Goal: Information Seeking & Learning: Find specific page/section

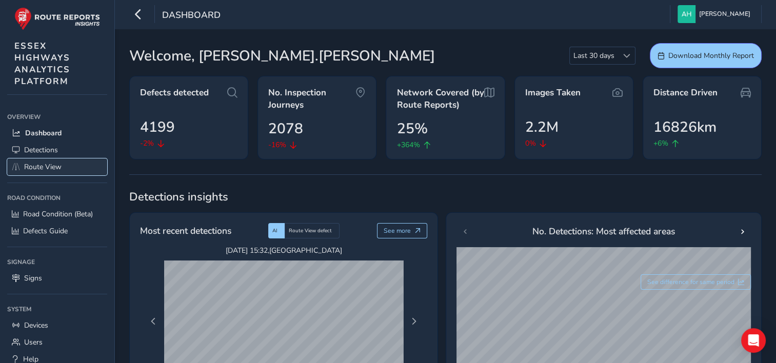
click at [40, 164] on span "Route View" at bounding box center [42, 167] width 37 height 10
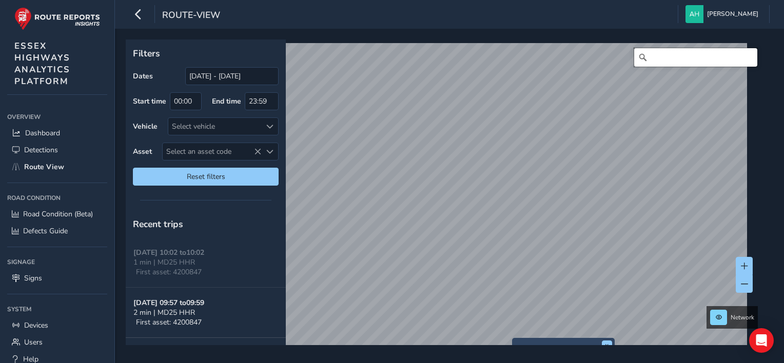
click at [655, 56] on input "Search" at bounding box center [695, 57] width 123 height 18
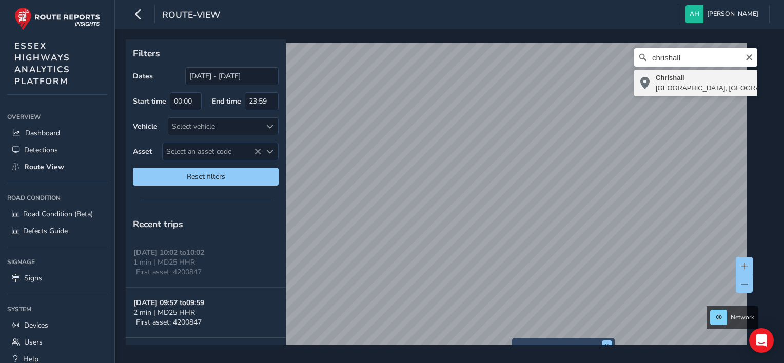
type input "Chrishall, [GEOGRAPHIC_DATA], [GEOGRAPHIC_DATA], [GEOGRAPHIC_DATA], [GEOGRAPHIC…"
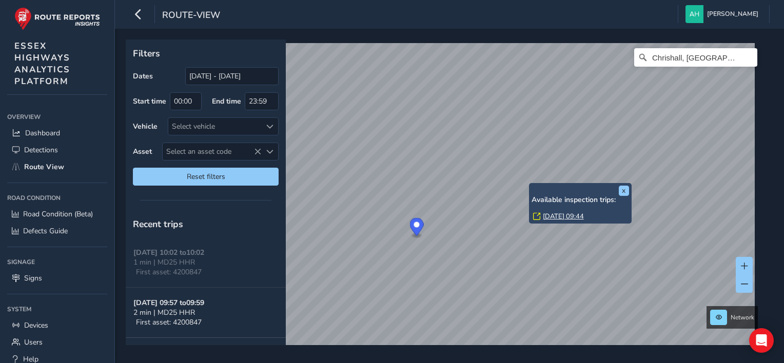
click at [551, 212] on link "[DATE] 09:44" at bounding box center [563, 216] width 41 height 9
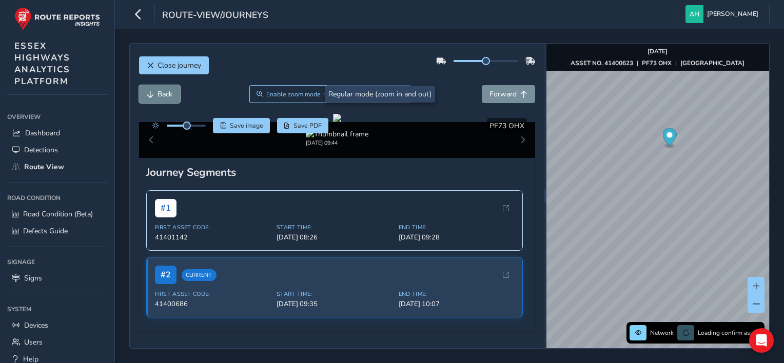
click at [158, 97] on span "Back" at bounding box center [165, 94] width 15 height 10
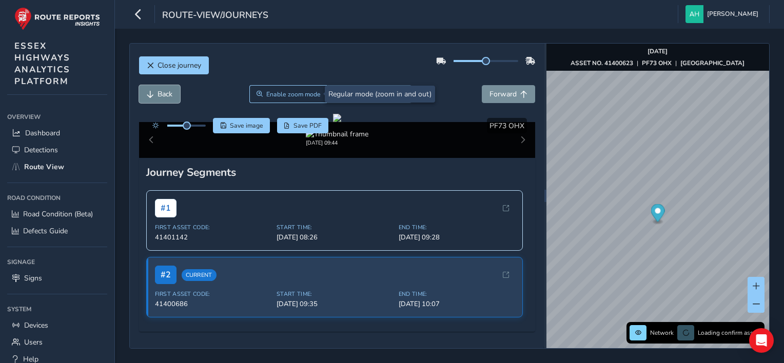
click at [158, 97] on span "Back" at bounding box center [165, 94] width 15 height 10
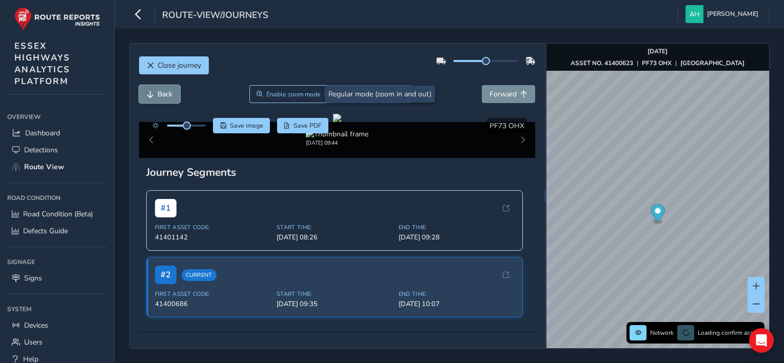
click at [158, 97] on span "Back" at bounding box center [165, 94] width 15 height 10
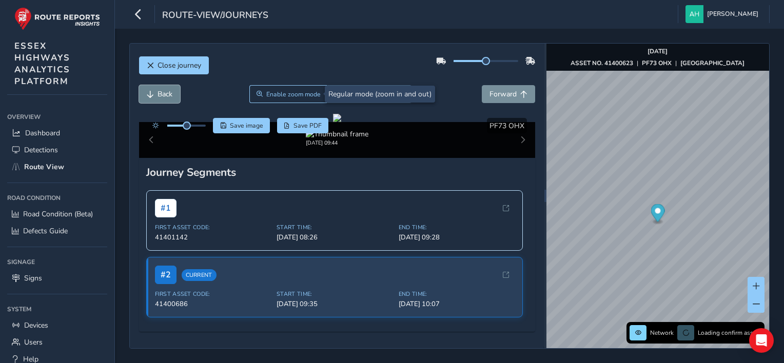
click at [158, 97] on span "Back" at bounding box center [165, 94] width 15 height 10
click at [502, 94] on span "Forward" at bounding box center [502, 94] width 27 height 10
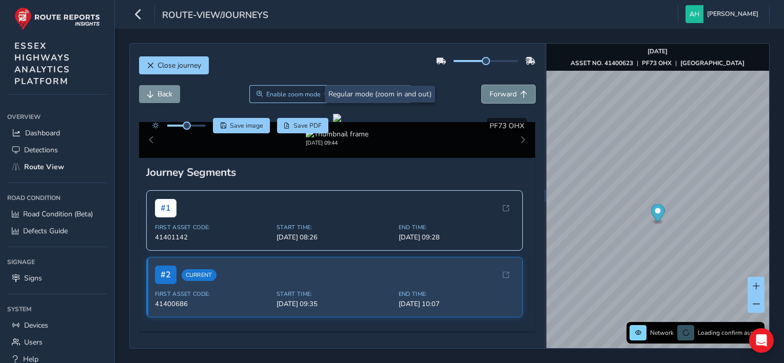
click at [502, 94] on span "Forward" at bounding box center [502, 94] width 27 height 10
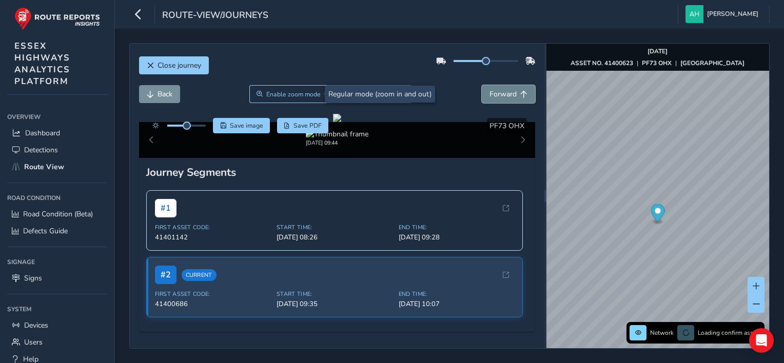
click at [502, 94] on span "Forward" at bounding box center [502, 94] width 27 height 10
click at [759, 307] on span at bounding box center [756, 304] width 7 height 7
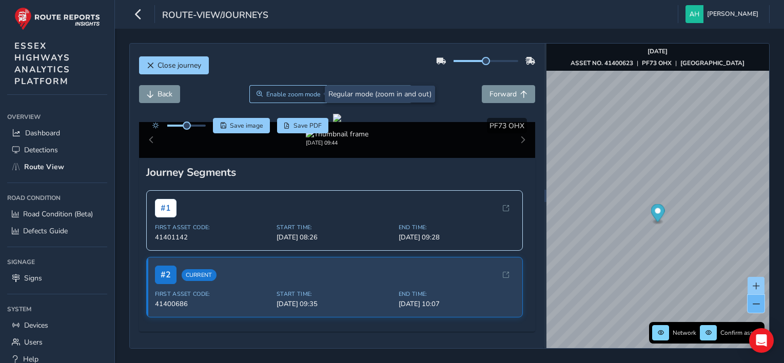
click at [759, 307] on span at bounding box center [756, 304] width 7 height 7
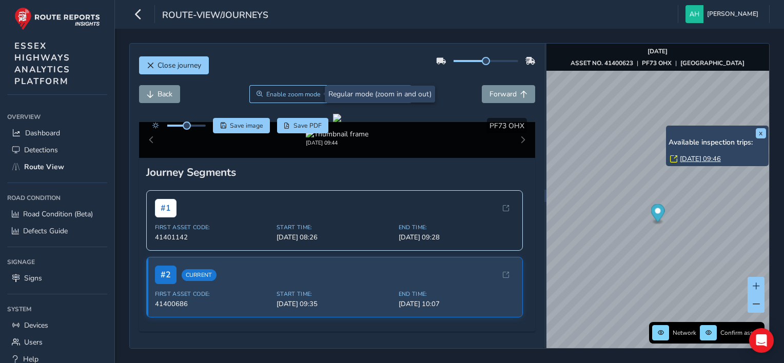
click at [692, 156] on link "[DATE] 09:46" at bounding box center [700, 158] width 41 height 9
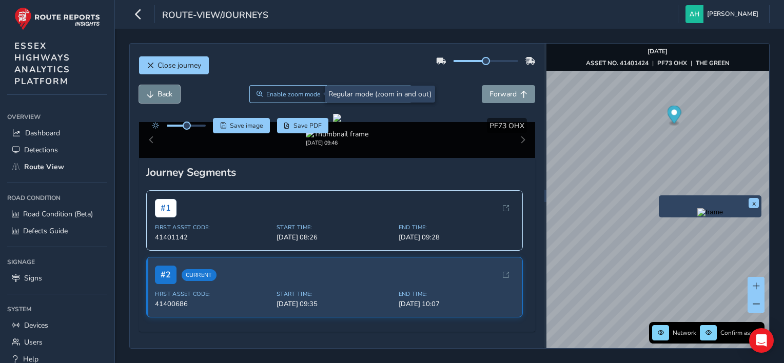
click at [160, 86] on button "Back" at bounding box center [159, 94] width 41 height 18
click at [512, 90] on button "Forward" at bounding box center [508, 94] width 53 height 18
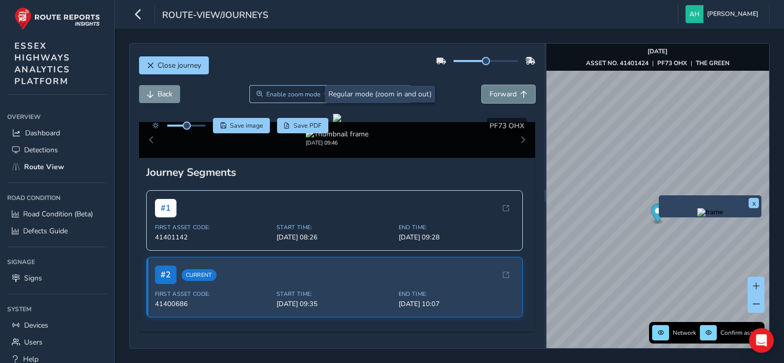
click at [512, 90] on button "Forward" at bounding box center [508, 94] width 53 height 18
click at [161, 94] on span "Back" at bounding box center [165, 94] width 15 height 10
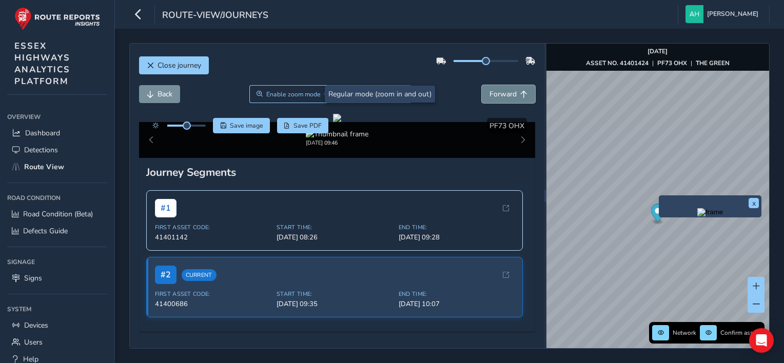
click at [520, 97] on span "Forward" at bounding box center [523, 94] width 7 height 7
click at [156, 88] on button "Back" at bounding box center [159, 94] width 41 height 18
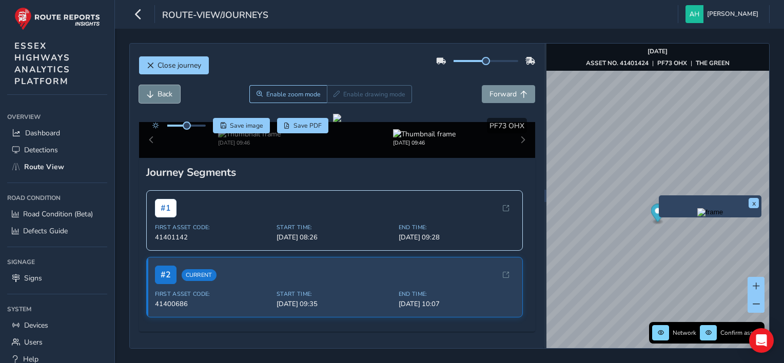
click at [156, 88] on button "Back" at bounding box center [159, 94] width 41 height 18
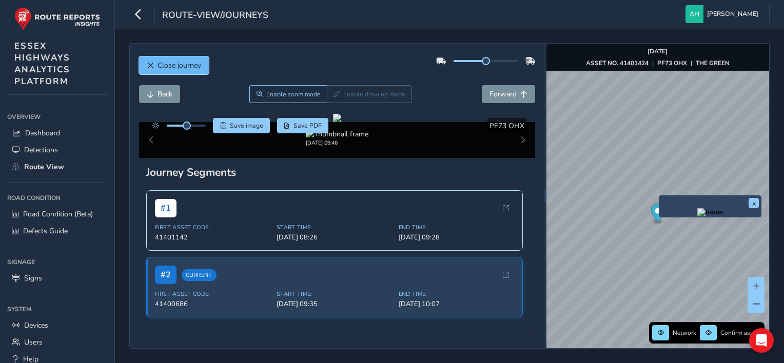
click at [172, 71] on button "Close journey" at bounding box center [174, 65] width 70 height 18
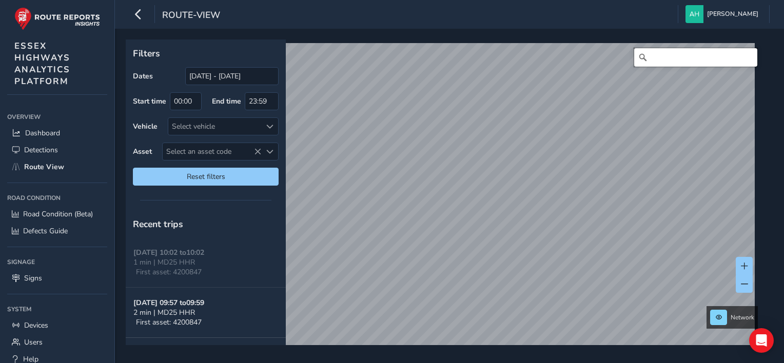
click at [661, 60] on input "Search" at bounding box center [695, 57] width 123 height 18
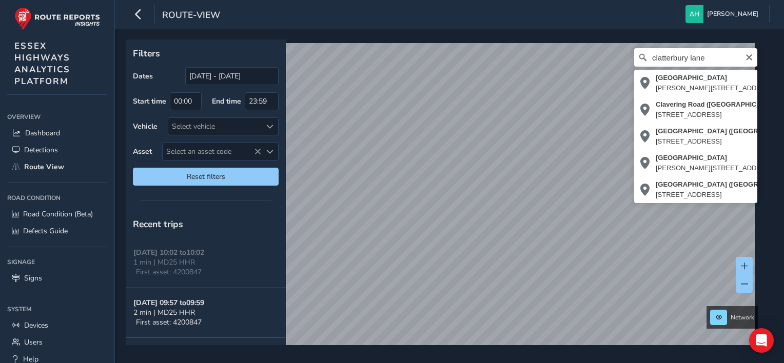
type input "[STREET_ADDRESS][PERSON_NAME]"
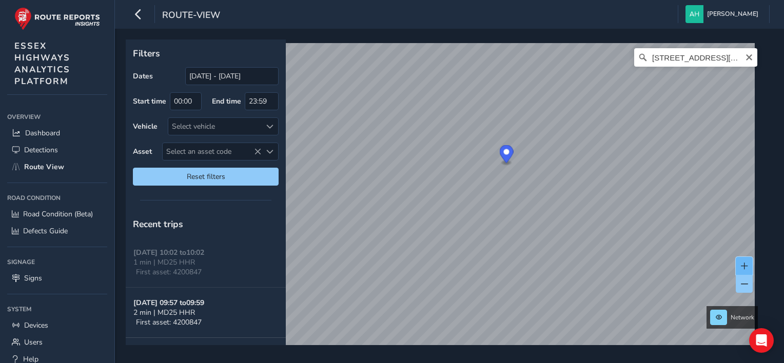
click at [742, 263] on span at bounding box center [744, 266] width 7 height 7
click at [747, 288] on button at bounding box center [744, 284] width 17 height 18
click at [745, 270] on button at bounding box center [744, 266] width 17 height 18
click at [747, 263] on span at bounding box center [744, 266] width 7 height 7
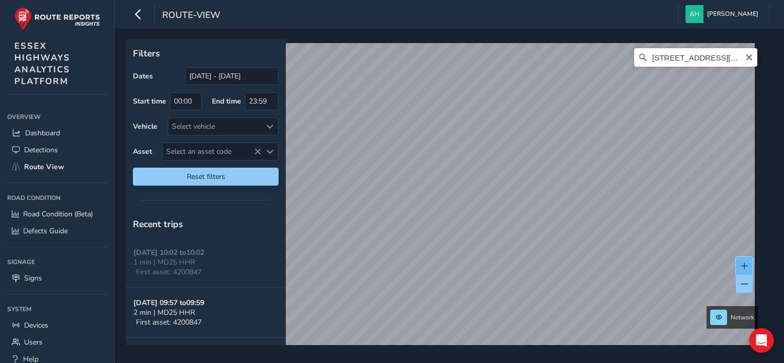
click at [747, 263] on span at bounding box center [744, 266] width 7 height 7
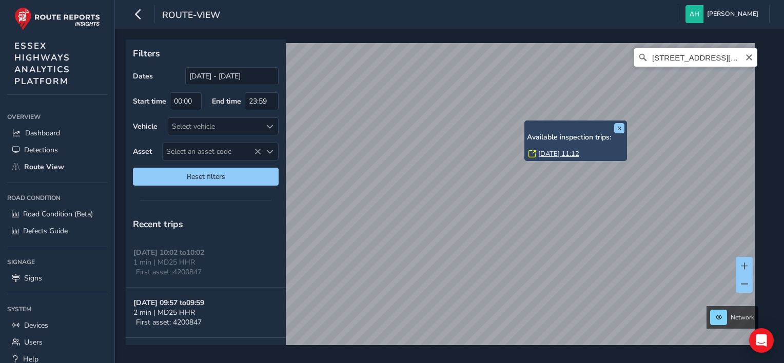
click at [550, 152] on link "[DATE] 11:12" at bounding box center [558, 153] width 41 height 9
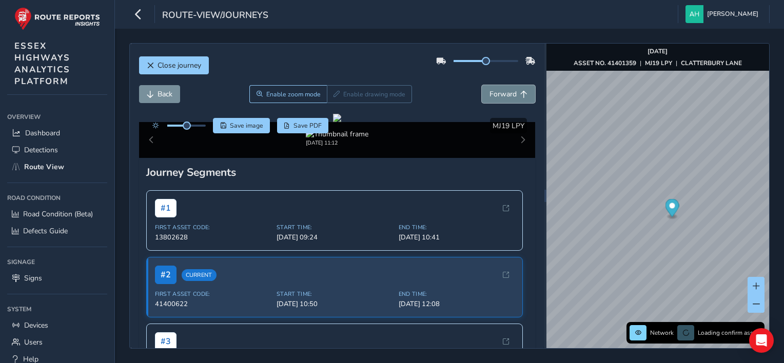
click at [500, 90] on span "Forward" at bounding box center [502, 94] width 27 height 10
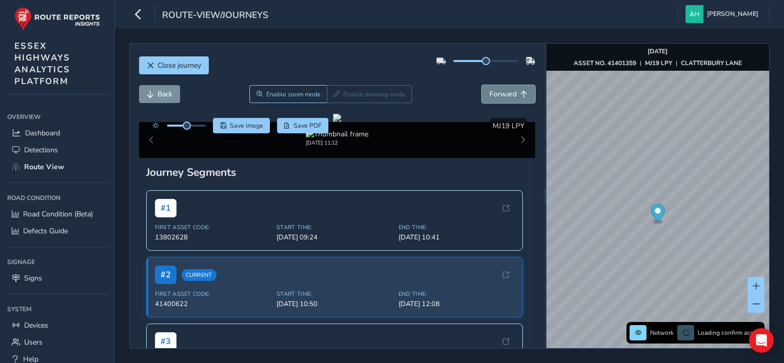
click at [500, 90] on span "Forward" at bounding box center [502, 94] width 27 height 10
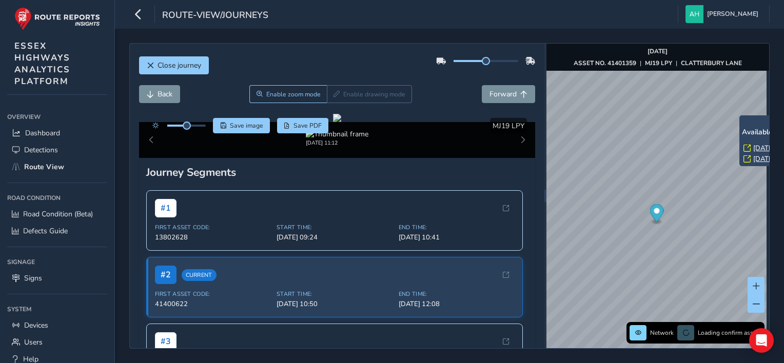
click at [753, 147] on link "[DATE] 09:14" at bounding box center [773, 148] width 41 height 9
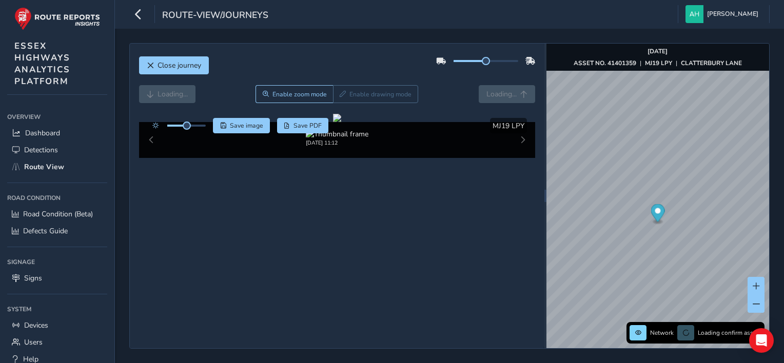
click at [505, 100] on div "Loading... Enable zoom mode Enable drawing mode Loading..." at bounding box center [337, 94] width 397 height 18
click at [491, 94] on div "Loading... Enable zoom mode Enable drawing mode Loading..." at bounding box center [337, 94] width 397 height 18
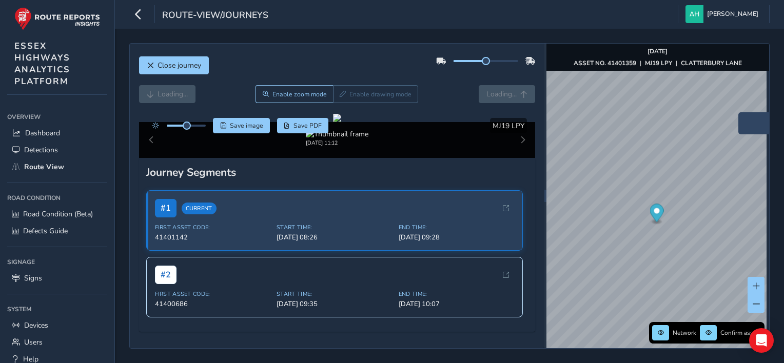
click at [776, 133] on img "Preview frame" at bounding box center [790, 129] width 26 height 8
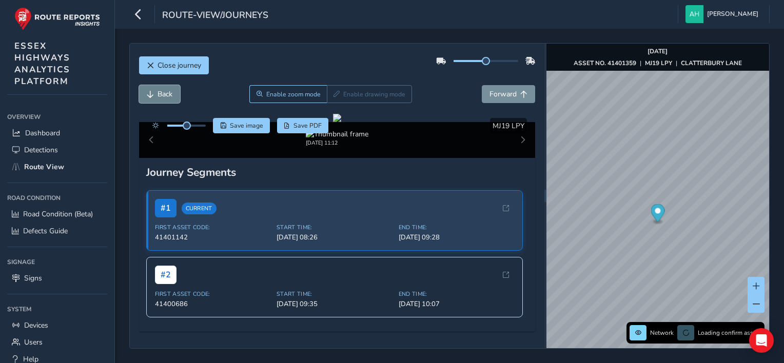
click at [148, 91] on span "Back" at bounding box center [150, 94] width 7 height 7
click at [158, 92] on span "Back" at bounding box center [165, 94] width 15 height 10
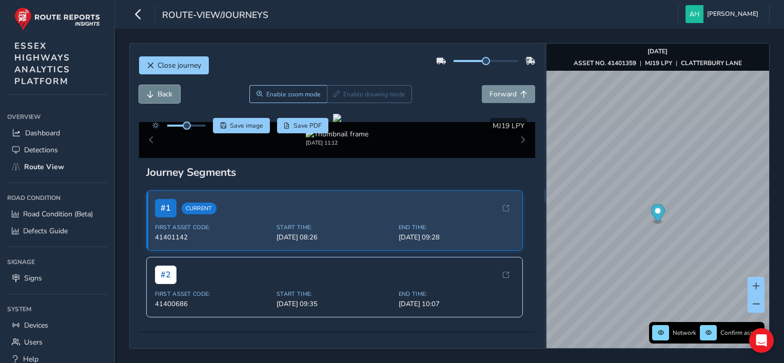
click at [157, 85] on button "Back" at bounding box center [159, 94] width 41 height 18
click at [183, 63] on span "Close journey" at bounding box center [180, 66] width 44 height 10
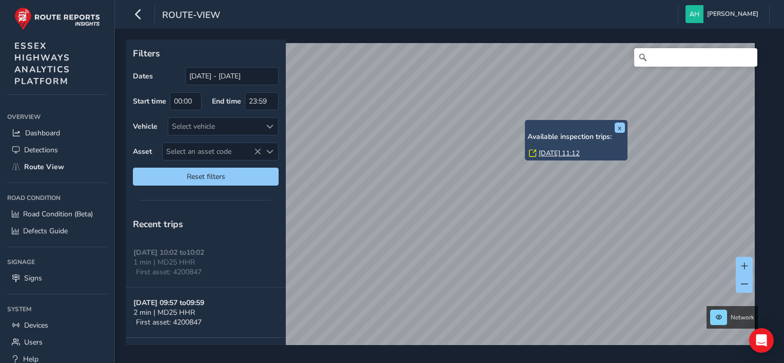
click at [544, 152] on link "[DATE] 11:12" at bounding box center [559, 153] width 41 height 9
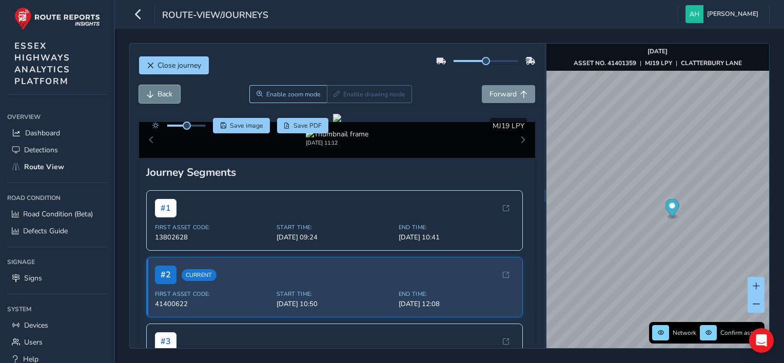
click at [164, 93] on span "Back" at bounding box center [165, 94] width 15 height 10
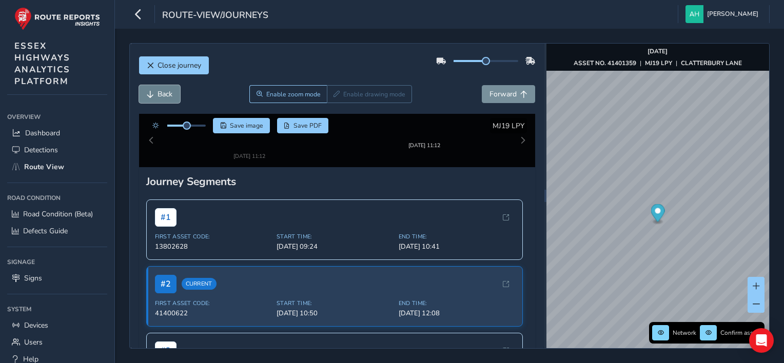
click at [164, 93] on span "Back" at bounding box center [165, 94] width 15 height 10
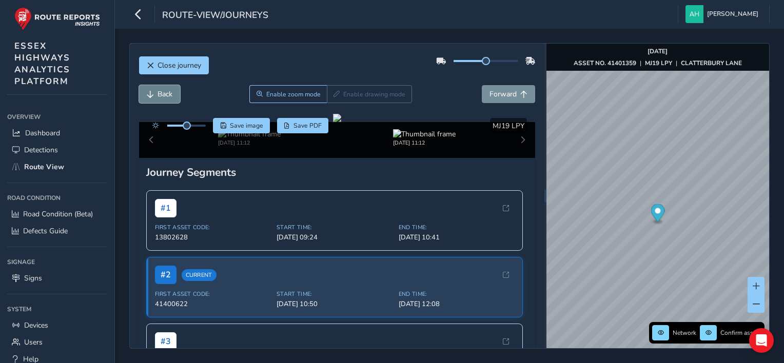
click at [164, 93] on span "Back" at bounding box center [165, 94] width 15 height 10
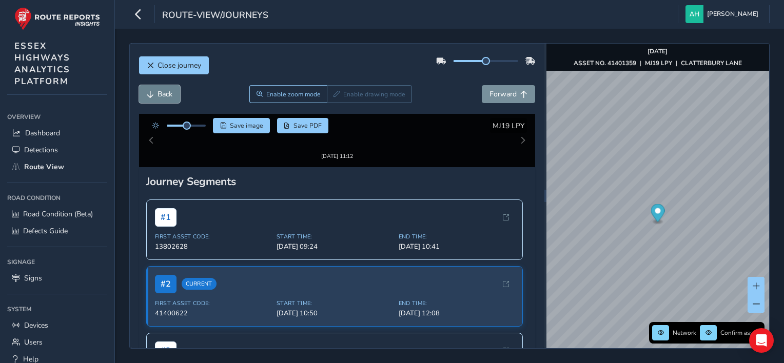
click at [164, 93] on span "Back" at bounding box center [165, 94] width 15 height 10
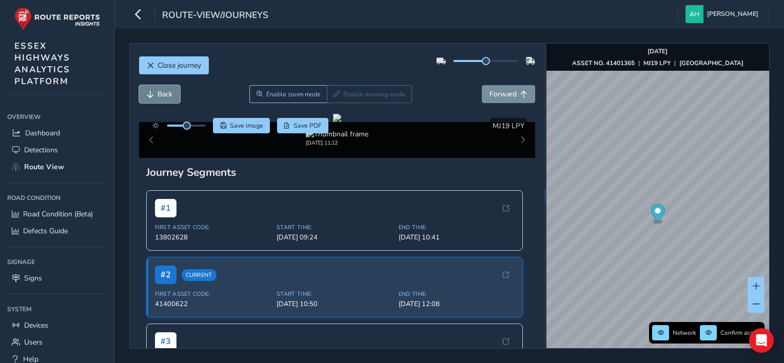
click at [164, 93] on span "Back" at bounding box center [165, 94] width 15 height 10
click at [520, 92] on span "Forward" at bounding box center [523, 94] width 7 height 7
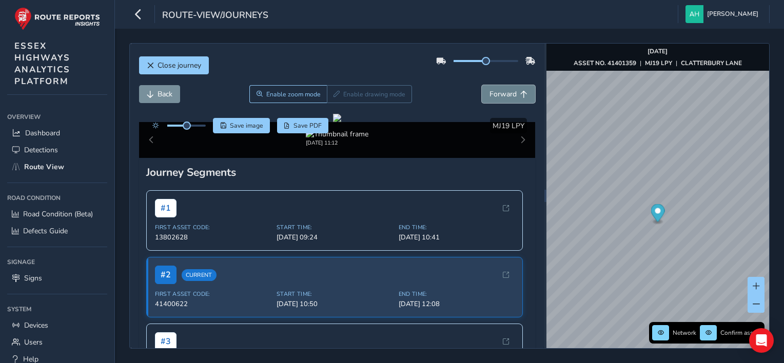
click at [520, 92] on span "Forward" at bounding box center [523, 94] width 7 height 7
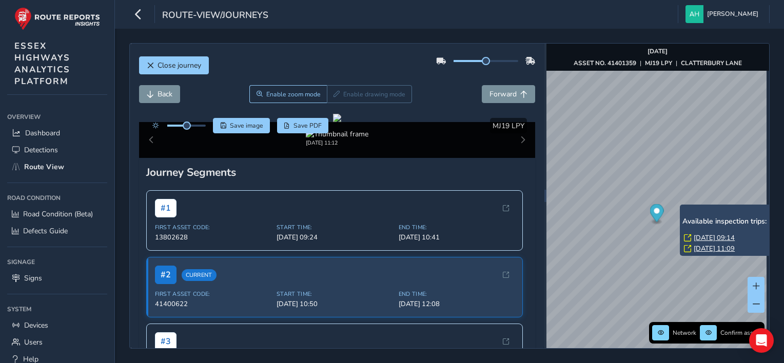
click at [703, 236] on link "[DATE] 09:14" at bounding box center [714, 237] width 41 height 9
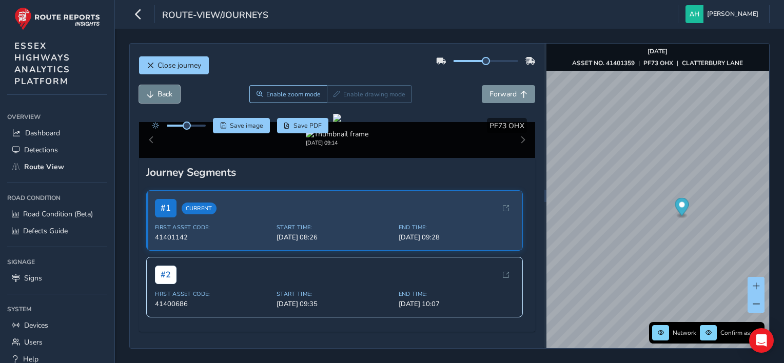
click at [152, 93] on span "Back" at bounding box center [150, 94] width 7 height 7
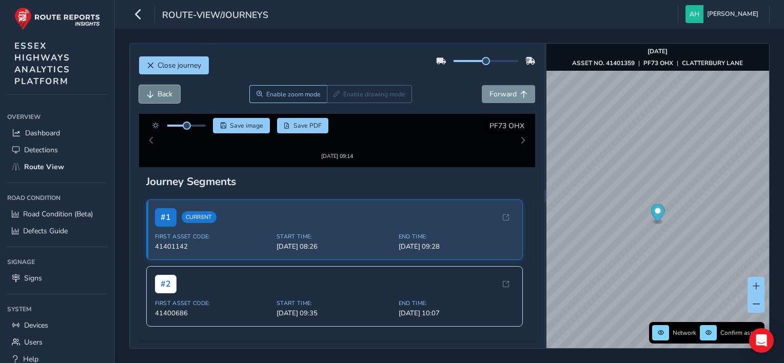
click at [152, 93] on span "Back" at bounding box center [150, 94] width 7 height 7
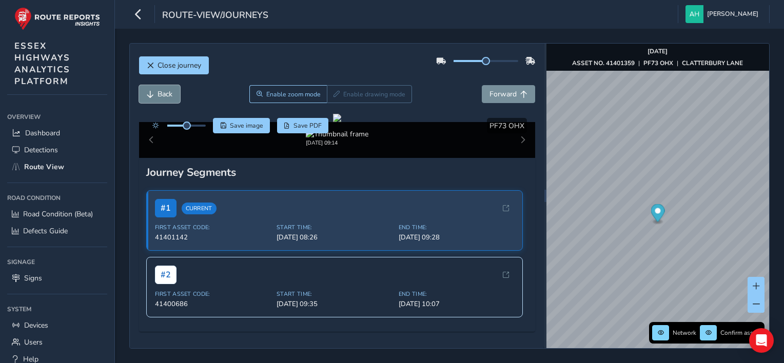
click at [152, 93] on span "Back" at bounding box center [150, 94] width 7 height 7
click at [491, 99] on button "Forward" at bounding box center [508, 94] width 53 height 18
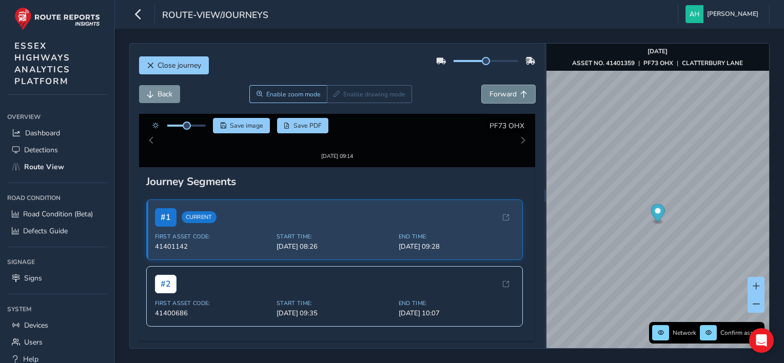
click at [491, 99] on button "Forward" at bounding box center [508, 94] width 53 height 18
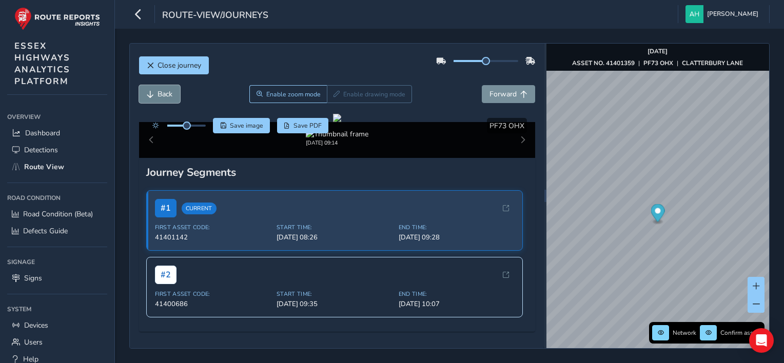
click at [145, 91] on button "Back" at bounding box center [159, 94] width 41 height 18
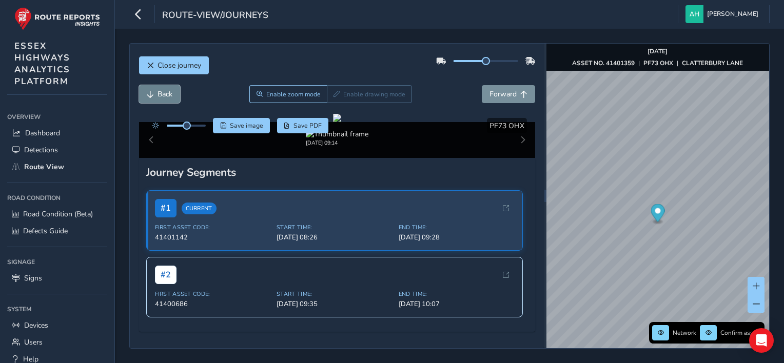
click at [145, 91] on button "Back" at bounding box center [159, 94] width 41 height 18
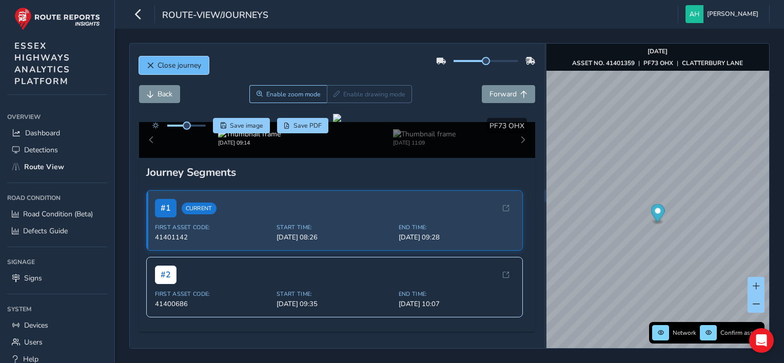
click at [186, 61] on span "Close journey" at bounding box center [180, 66] width 44 height 10
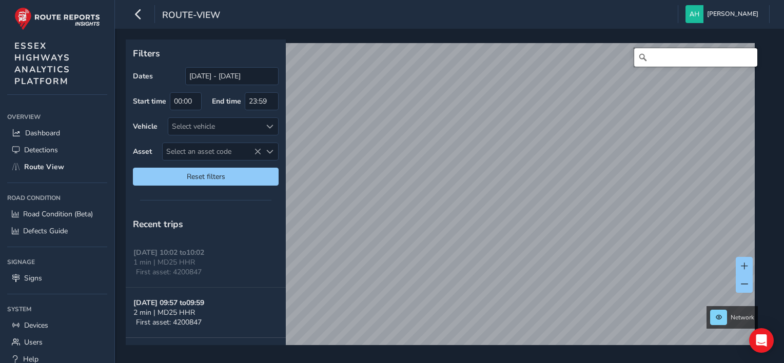
click at [655, 55] on input "Search" at bounding box center [695, 57] width 123 height 18
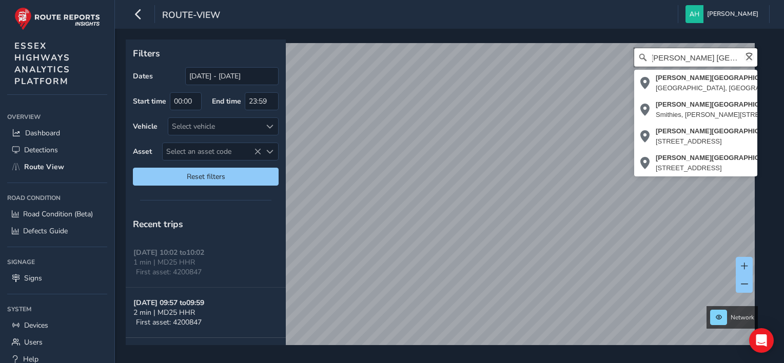
scroll to position [0, 5]
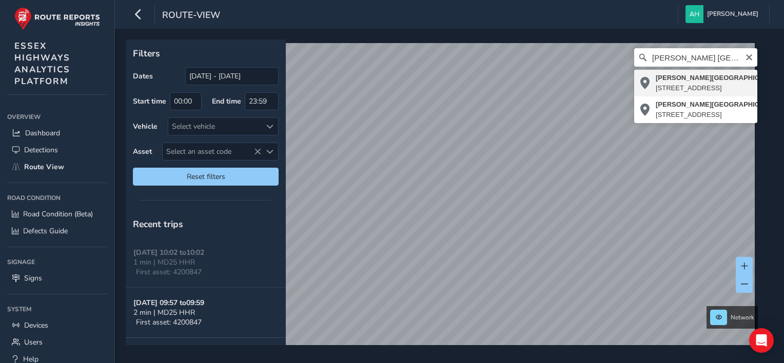
type input "[PERSON_NAME][STREET_ADDRESS]"
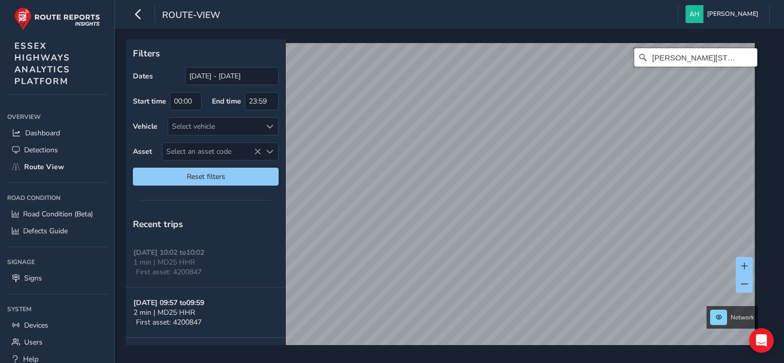
scroll to position [0, 0]
click at [745, 53] on icon "Clear" at bounding box center [749, 57] width 8 height 8
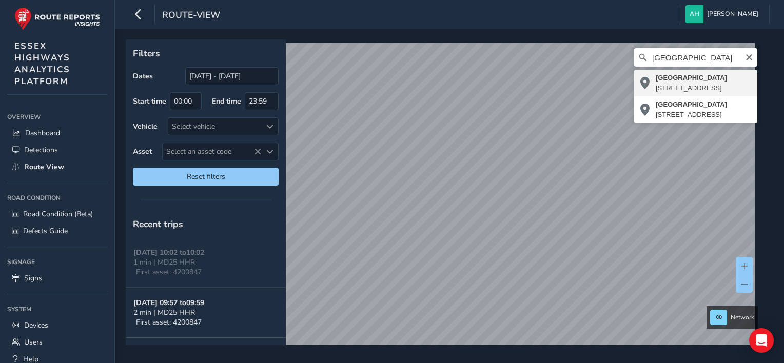
type input "[STREET_ADDRESS]"
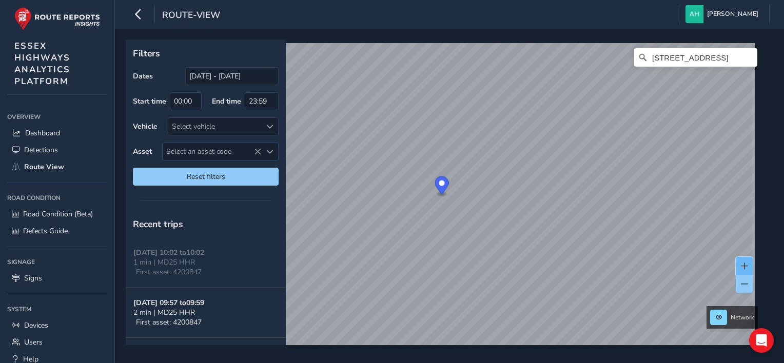
click at [751, 265] on button at bounding box center [744, 266] width 17 height 18
click at [745, 59] on icon "Clear" at bounding box center [749, 57] width 8 height 8
click at [690, 55] on input "knights way geat dunmow" at bounding box center [695, 57] width 123 height 18
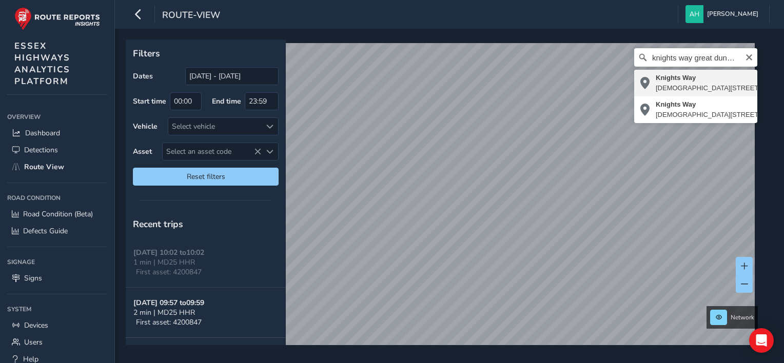
type input "[STREET_ADDRESS][DEMOGRAPHIC_DATA]"
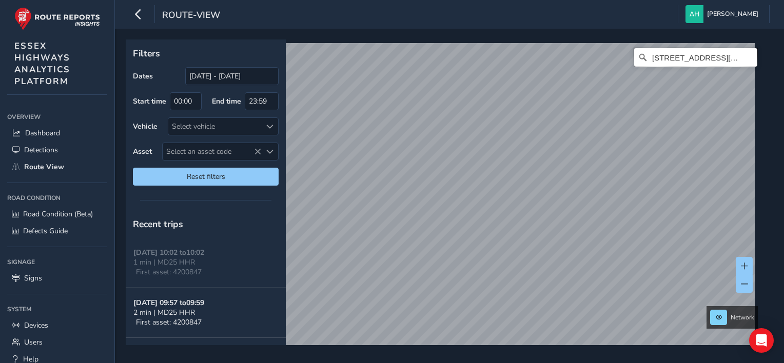
scroll to position [0, 0]
click at [745, 61] on icon "Clear" at bounding box center [749, 57] width 8 height 8
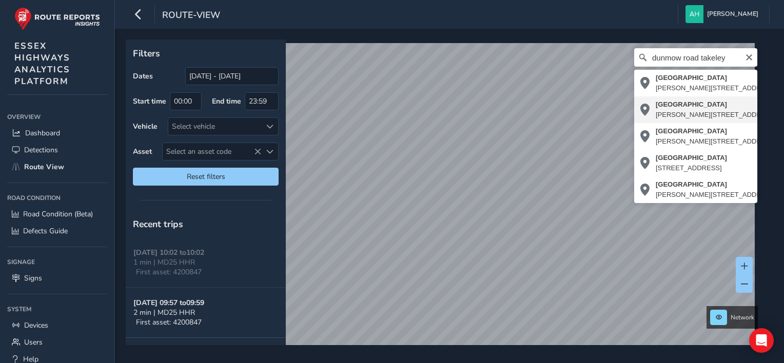
type input "[STREET_ADDRESS]"
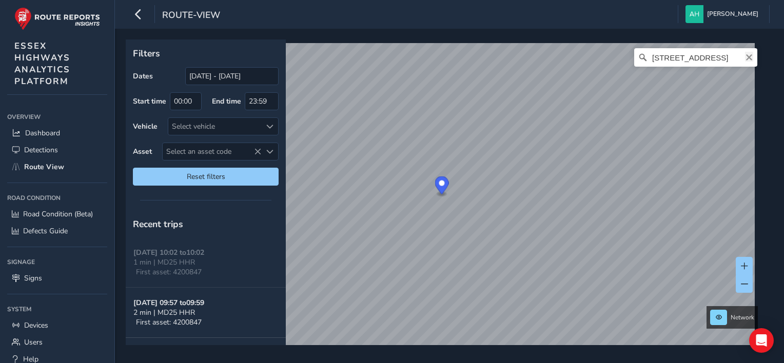
click at [746, 57] on icon "Clear" at bounding box center [749, 57] width 6 height 6
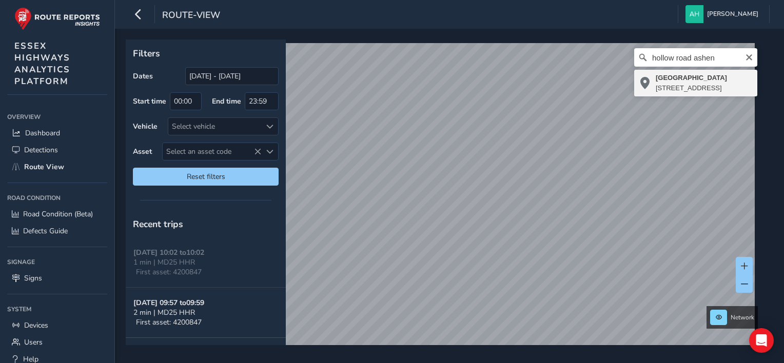
type input "[STREET_ADDRESS]"
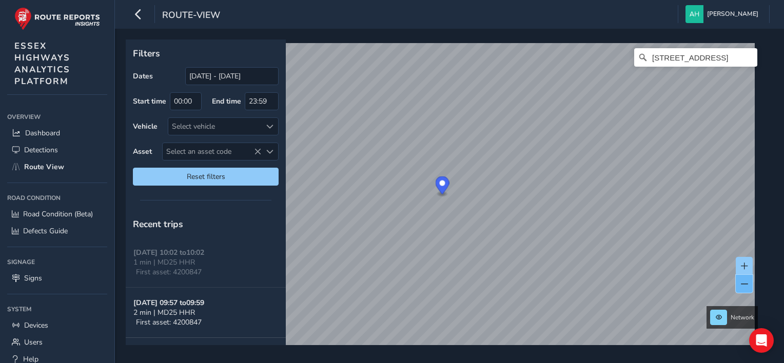
click at [743, 283] on span at bounding box center [744, 284] width 7 height 7
click at [745, 55] on icon "Clear" at bounding box center [749, 57] width 8 height 8
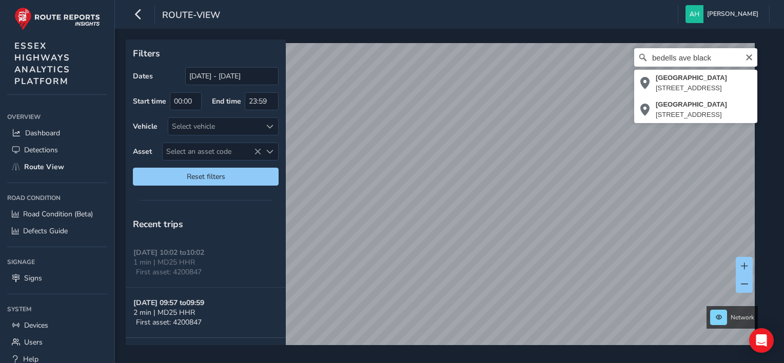
type input "[STREET_ADDRESS]"
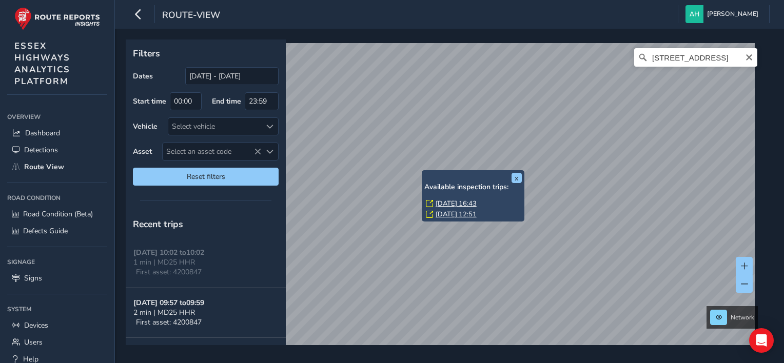
click at [448, 200] on link "[DATE] 16:43" at bounding box center [456, 203] width 41 height 9
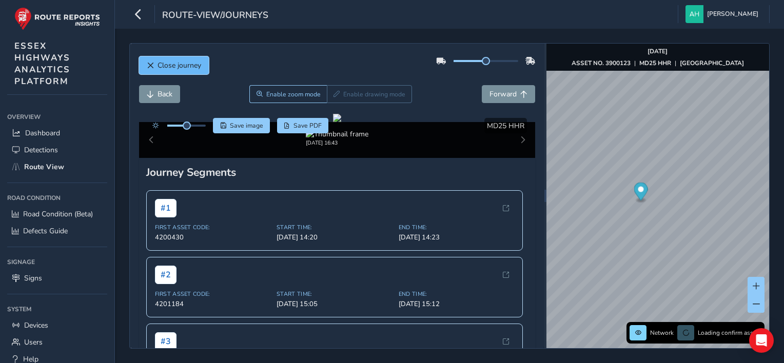
click at [200, 66] on span "Close journey" at bounding box center [180, 66] width 44 height 10
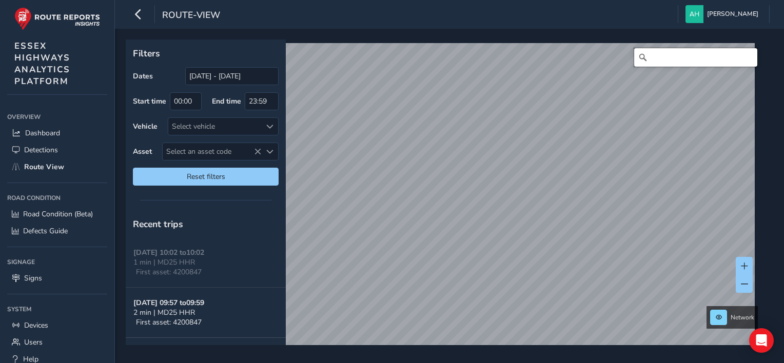
click at [659, 60] on input "Search" at bounding box center [695, 57] width 123 height 18
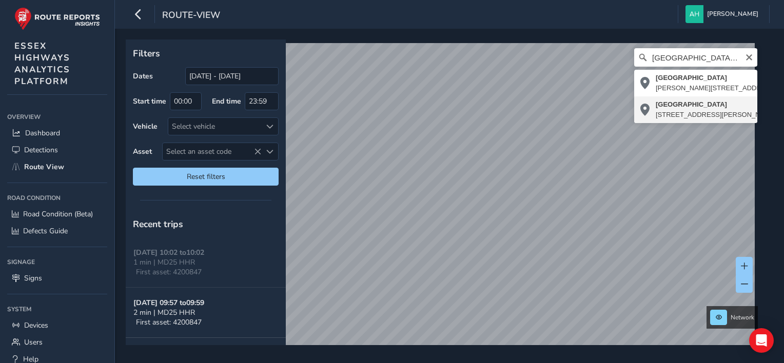
type input "[STREET_ADDRESS][PERSON_NAME]"
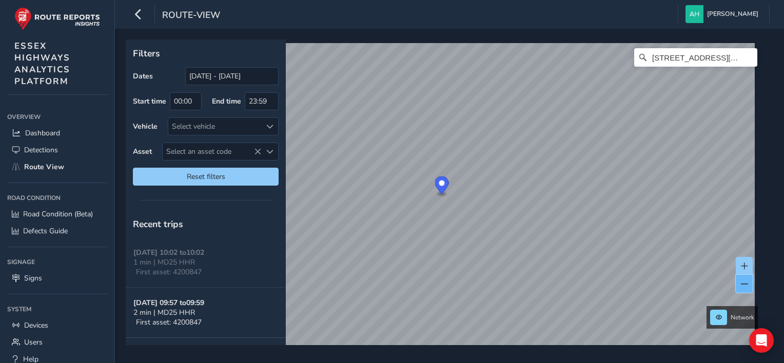
click at [745, 285] on span at bounding box center [744, 284] width 7 height 7
click at [745, 60] on icon "Clear" at bounding box center [749, 57] width 8 height 8
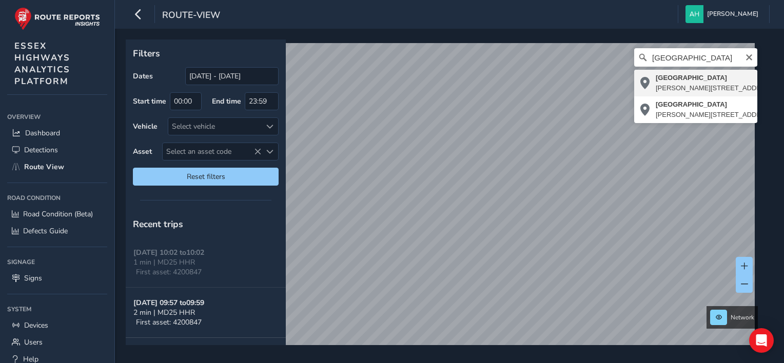
type input "[STREET_ADDRESS][PERSON_NAME]"
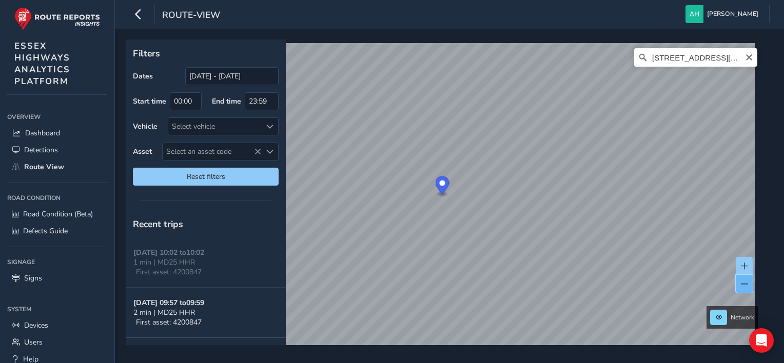
click at [744, 284] on span at bounding box center [744, 284] width 7 height 7
click at [745, 267] on span at bounding box center [744, 266] width 7 height 7
click at [741, 267] on span at bounding box center [744, 266] width 7 height 7
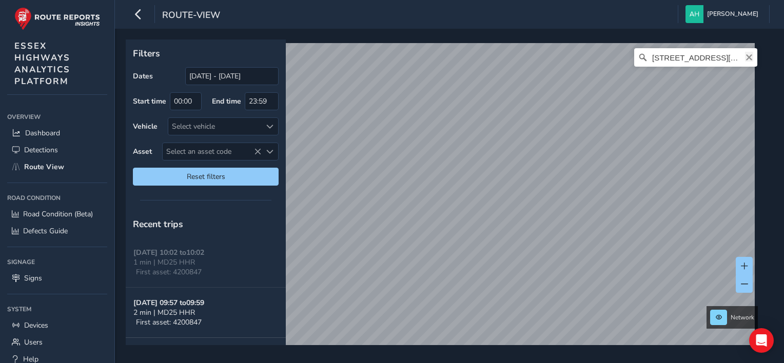
click at [745, 54] on icon "Clear" at bounding box center [749, 57] width 8 height 8
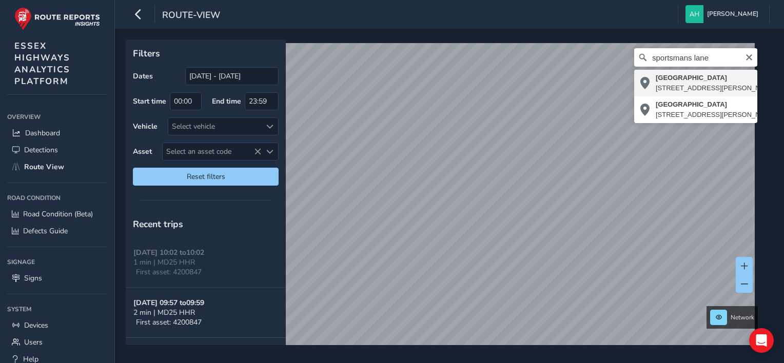
type input "[STREET_ADDRESS][PERSON_NAME]"
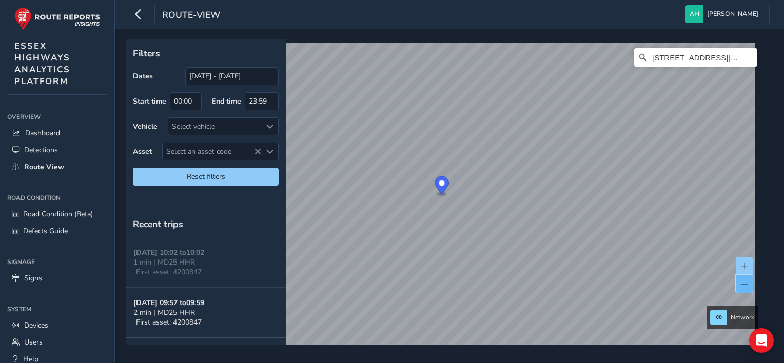
click at [749, 288] on button at bounding box center [744, 284] width 17 height 18
click at [745, 58] on icon "Clear" at bounding box center [749, 57] width 8 height 8
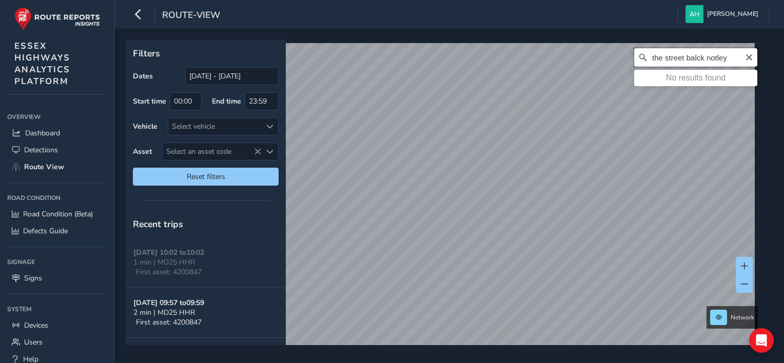
click at [691, 58] on input "the street balck notley" at bounding box center [695, 57] width 123 height 18
click at [722, 55] on input "the street black notley" at bounding box center [695, 57] width 123 height 18
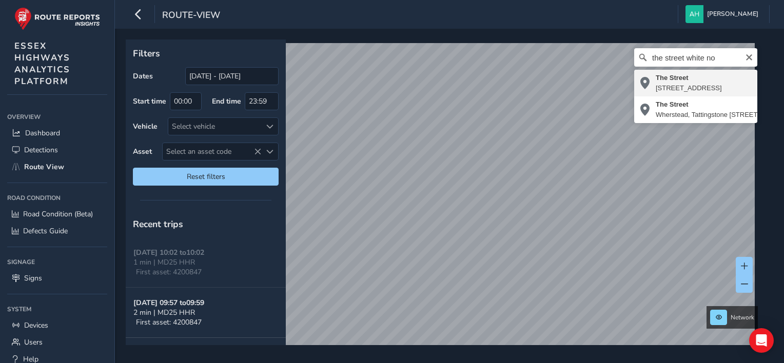
type input "[STREET_ADDRESS]"
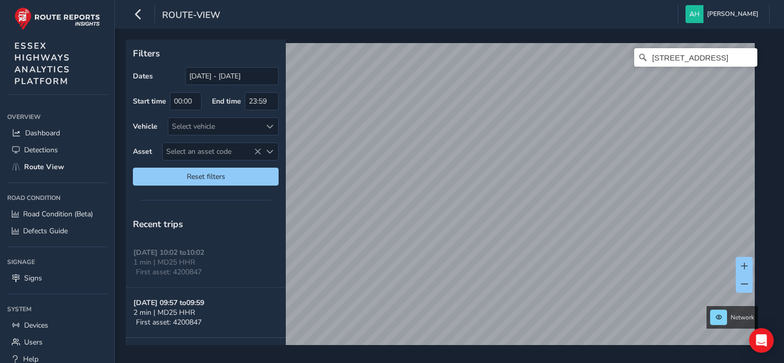
click at [464, 29] on div "Filters Dates [DATE] - [DATE] Start time 00:00 End time 23:59 Vehicle Select ve…" at bounding box center [449, 196] width 669 height 335
click at [747, 285] on span at bounding box center [744, 284] width 7 height 7
click at [746, 57] on icon "Clear" at bounding box center [749, 57] width 6 height 6
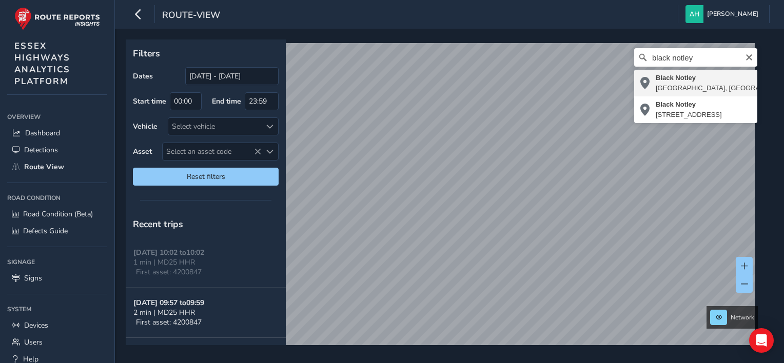
type input "Black Notley, [GEOGRAPHIC_DATA], [GEOGRAPHIC_DATA], [GEOGRAPHIC_DATA], [GEOGRAP…"
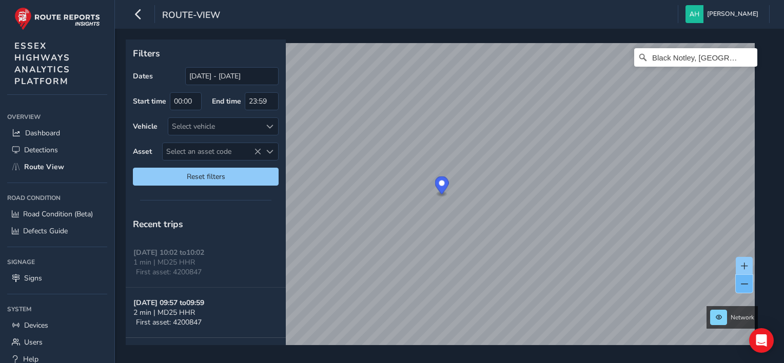
click at [742, 289] on button at bounding box center [744, 284] width 17 height 18
click at [740, 292] on button at bounding box center [744, 284] width 17 height 18
click at [749, 261] on button at bounding box center [744, 266] width 17 height 18
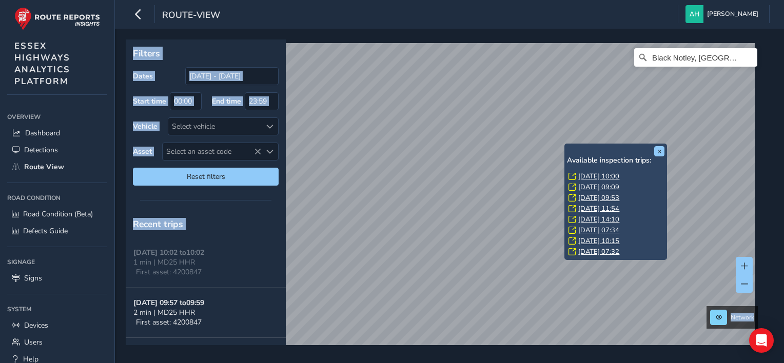
click at [599, 177] on link "[DATE] 10:00" at bounding box center [598, 176] width 41 height 9
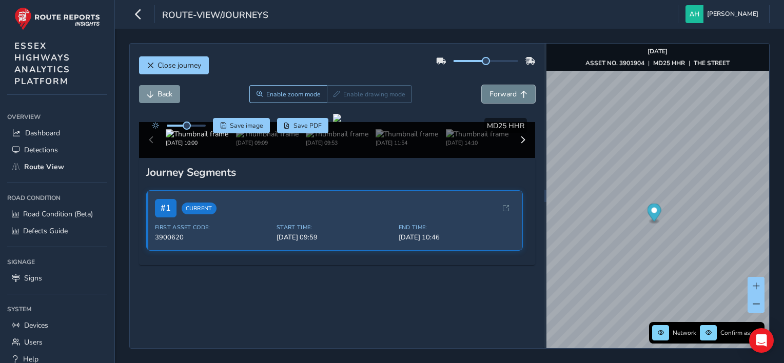
click at [482, 97] on button "Forward" at bounding box center [508, 94] width 53 height 18
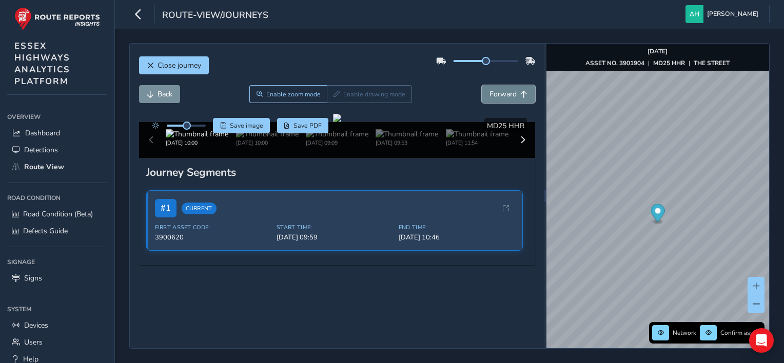
click at [482, 97] on button "Forward" at bounding box center [508, 94] width 53 height 18
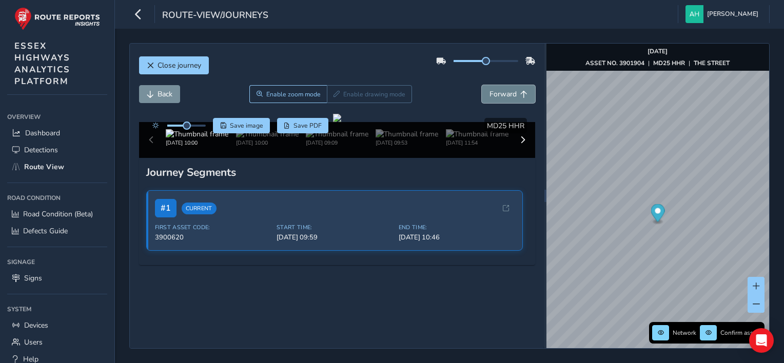
click at [482, 97] on button "Forward" at bounding box center [508, 94] width 53 height 18
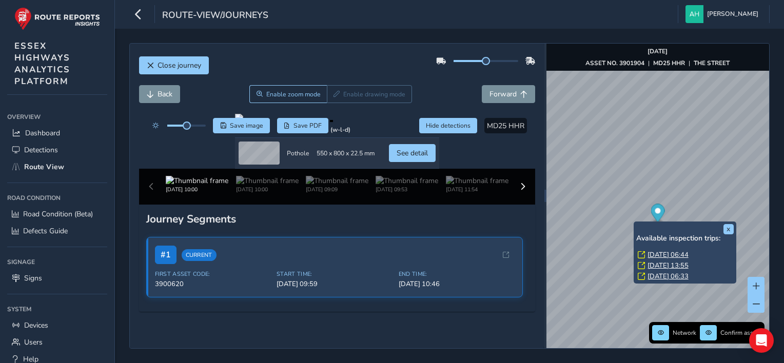
click at [663, 250] on link "[DATE] 06:44" at bounding box center [668, 254] width 41 height 9
click at [669, 252] on link "[DATE] 06:44" at bounding box center [668, 254] width 41 height 9
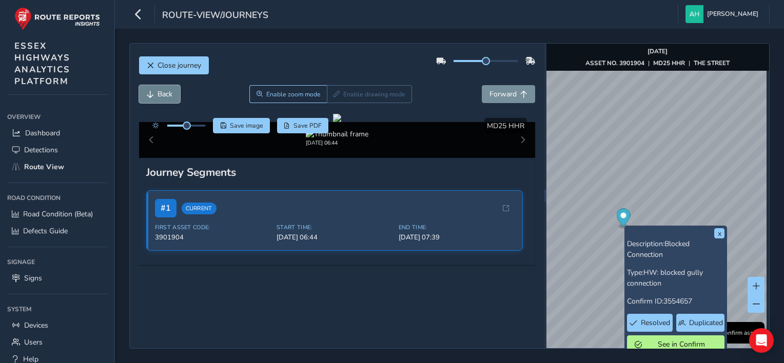
click at [156, 91] on button "Back" at bounding box center [159, 94] width 41 height 18
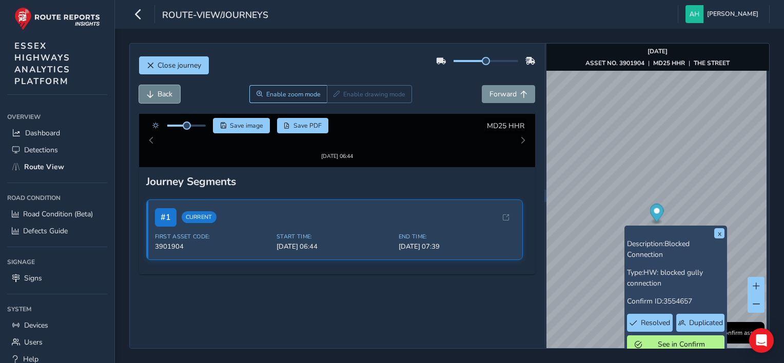
click at [156, 91] on button "Back" at bounding box center [159, 94] width 41 height 18
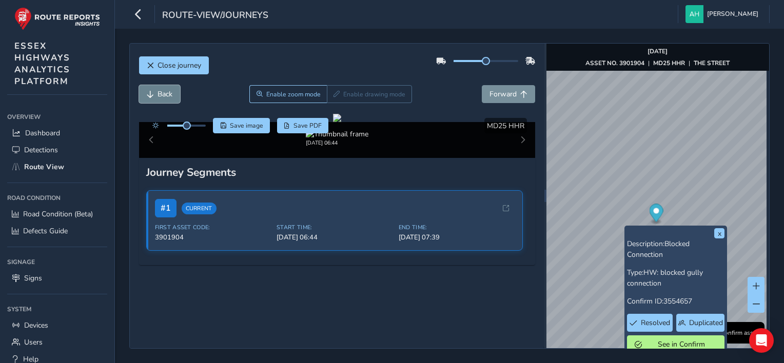
click at [156, 91] on button "Back" at bounding box center [159, 94] width 41 height 18
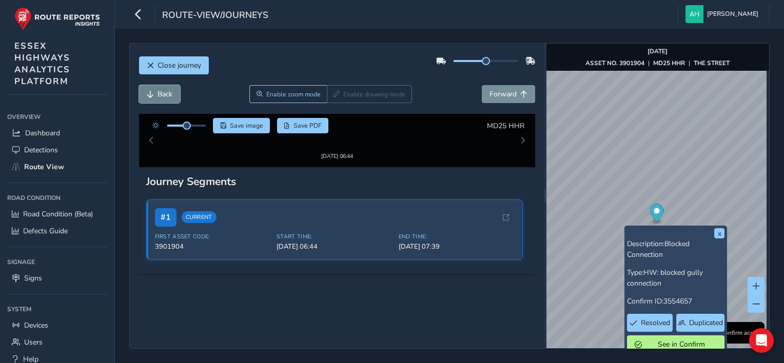
click at [156, 91] on button "Back" at bounding box center [159, 94] width 41 height 18
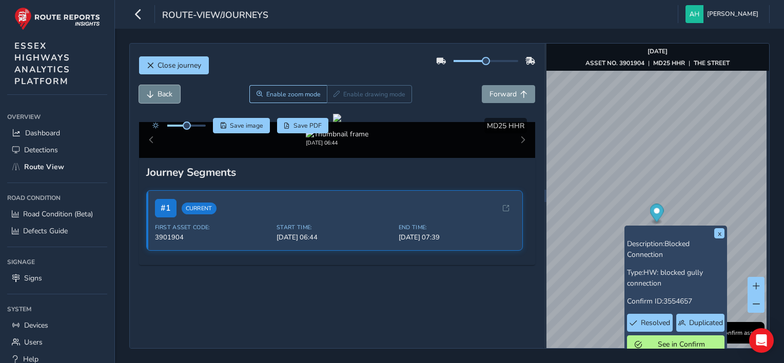
click at [156, 91] on button "Back" at bounding box center [159, 94] width 41 height 18
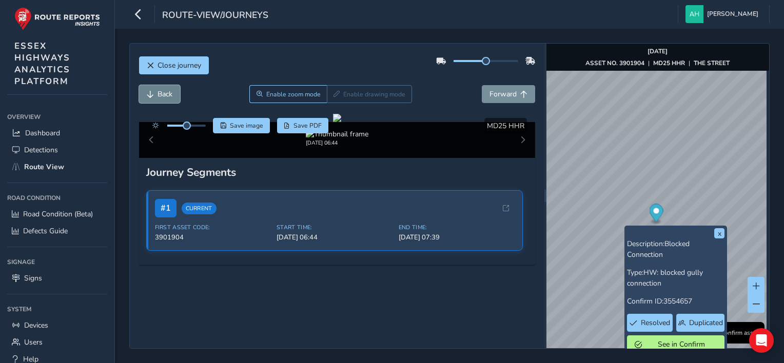
click at [156, 91] on button "Back" at bounding box center [159, 94] width 41 height 18
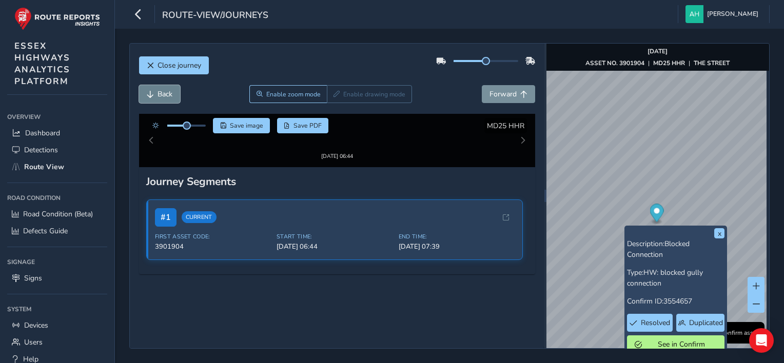
click at [156, 91] on button "Back" at bounding box center [159, 94] width 41 height 18
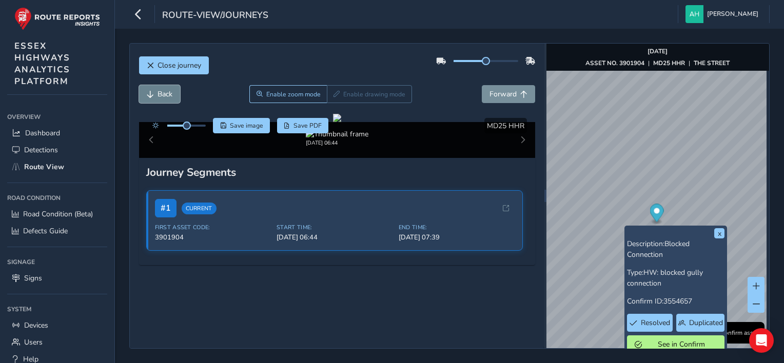
click at [156, 91] on button "Back" at bounding box center [159, 94] width 41 height 18
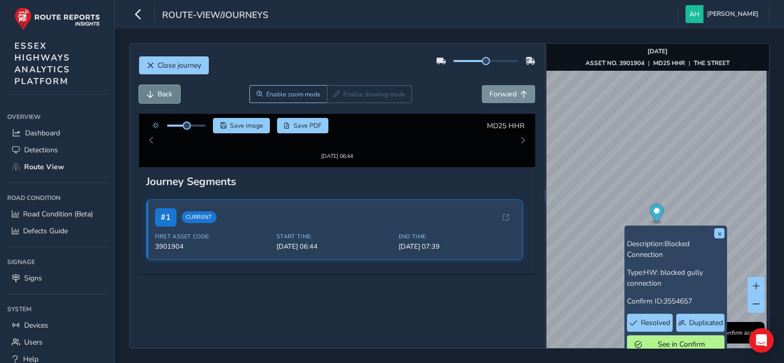
click at [156, 91] on button "Back" at bounding box center [159, 94] width 41 height 18
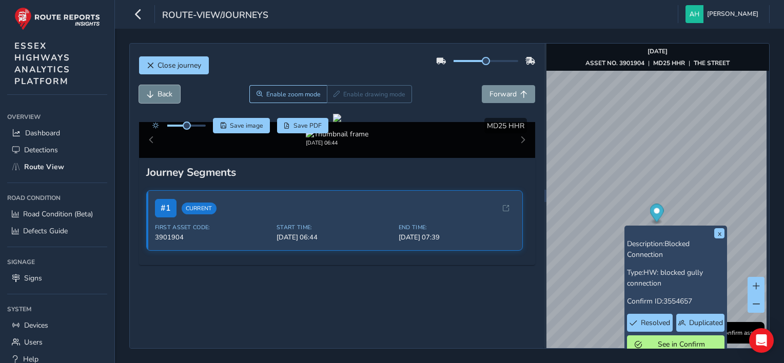
click at [156, 91] on button "Back" at bounding box center [159, 94] width 41 height 18
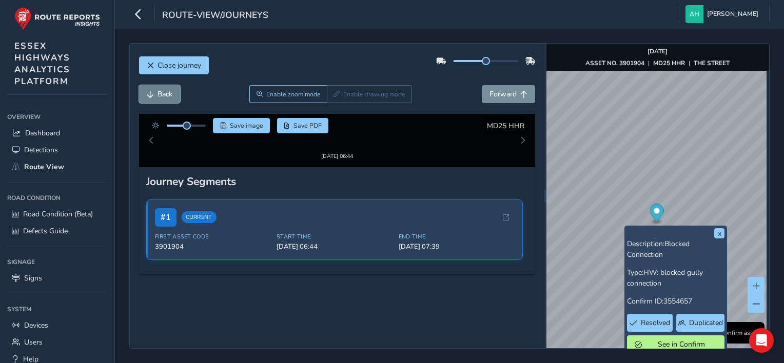
click at [156, 91] on button "Back" at bounding box center [159, 94] width 41 height 18
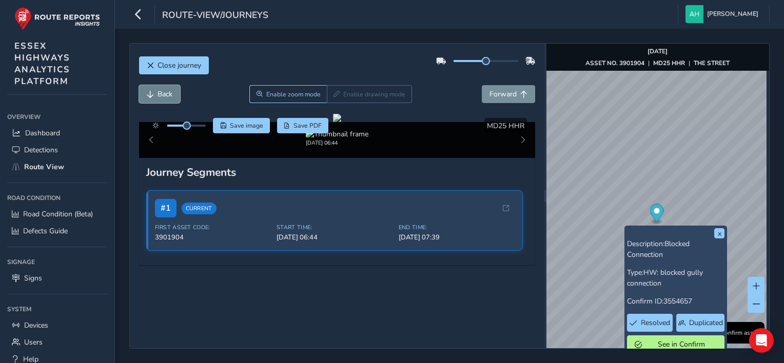
click at [156, 91] on button "Back" at bounding box center [159, 94] width 41 height 18
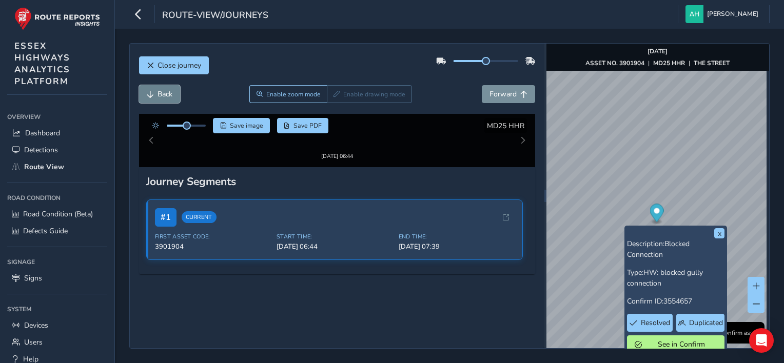
click at [156, 91] on button "Back" at bounding box center [159, 94] width 41 height 18
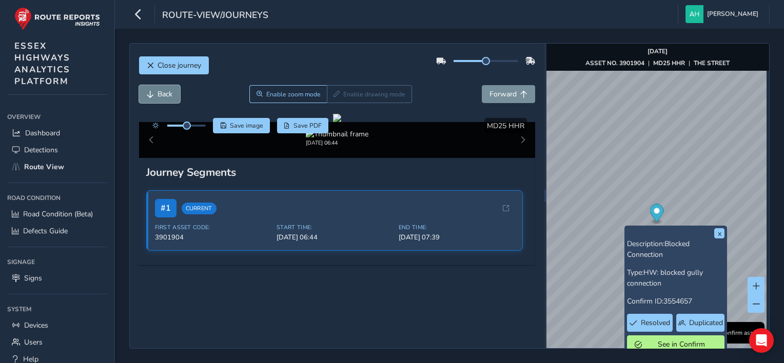
click at [156, 91] on button "Back" at bounding box center [159, 94] width 41 height 18
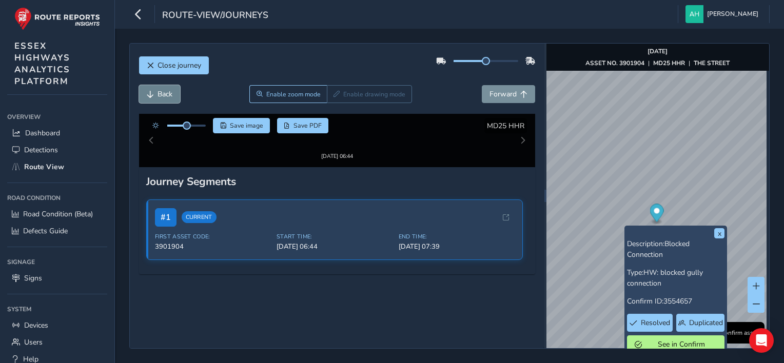
click at [156, 91] on button "Back" at bounding box center [159, 94] width 41 height 18
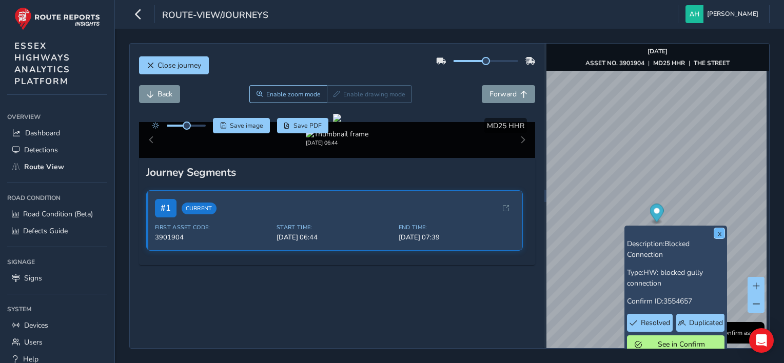
click at [721, 236] on button "x" at bounding box center [719, 233] width 10 height 10
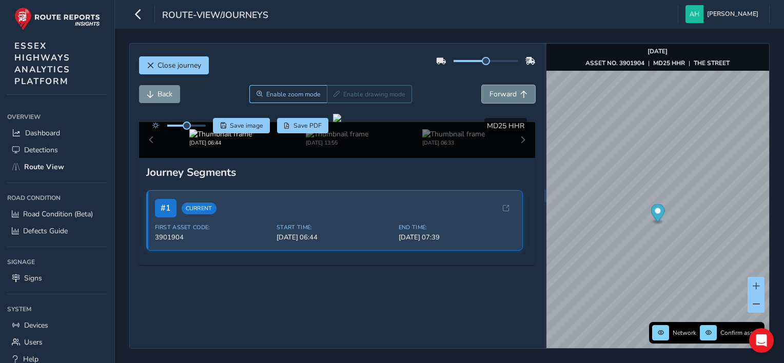
click at [489, 90] on span "Forward" at bounding box center [502, 94] width 27 height 10
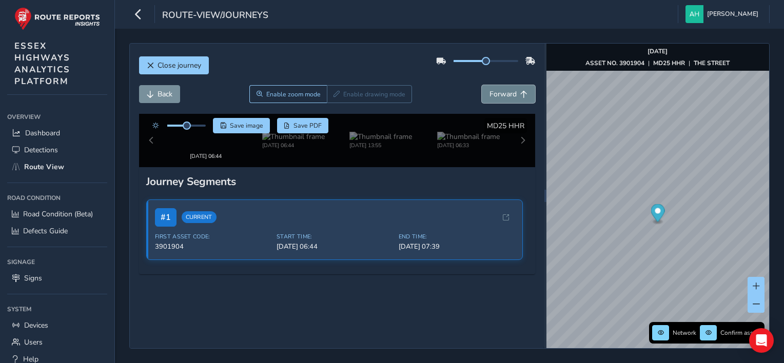
click at [489, 90] on span "Forward" at bounding box center [502, 94] width 27 height 10
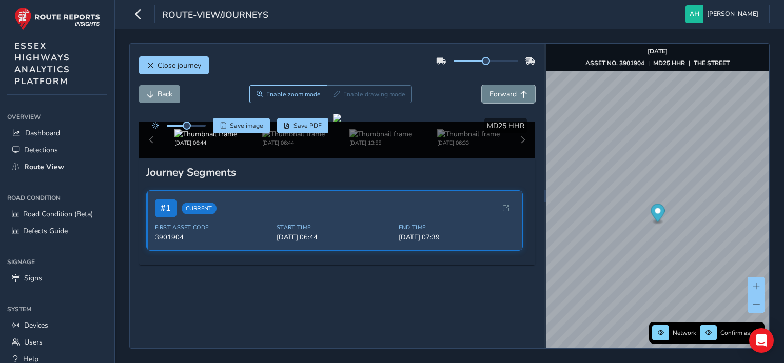
click at [489, 90] on span "Forward" at bounding box center [502, 94] width 27 height 10
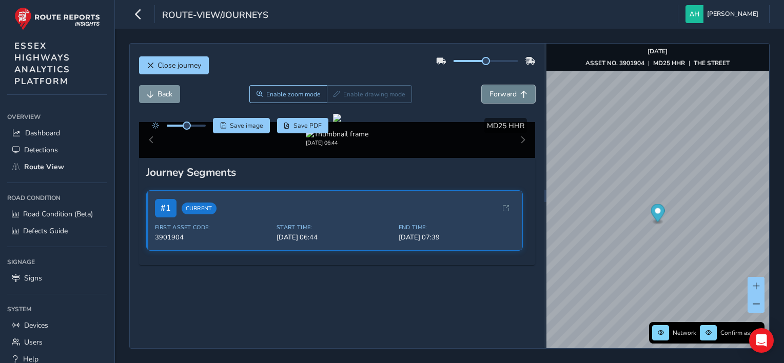
click at [489, 90] on span "Forward" at bounding box center [502, 94] width 27 height 10
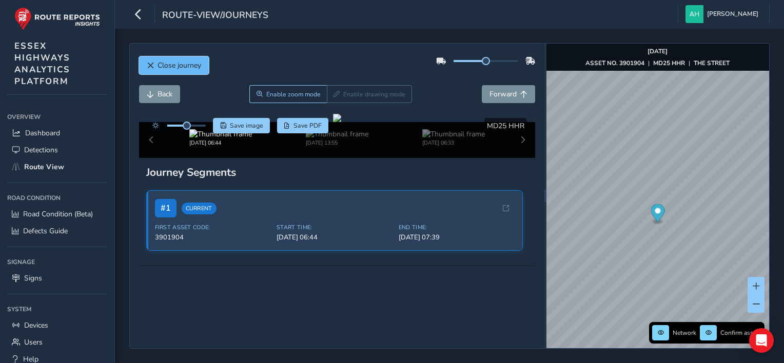
click at [179, 70] on span "Close journey" at bounding box center [180, 66] width 44 height 10
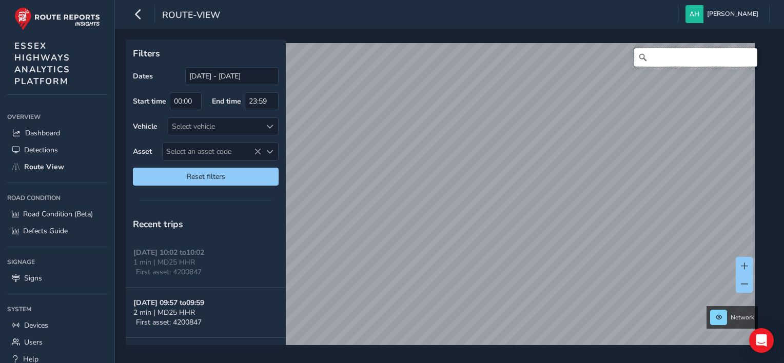
click at [724, 62] on input "Search" at bounding box center [695, 57] width 123 height 18
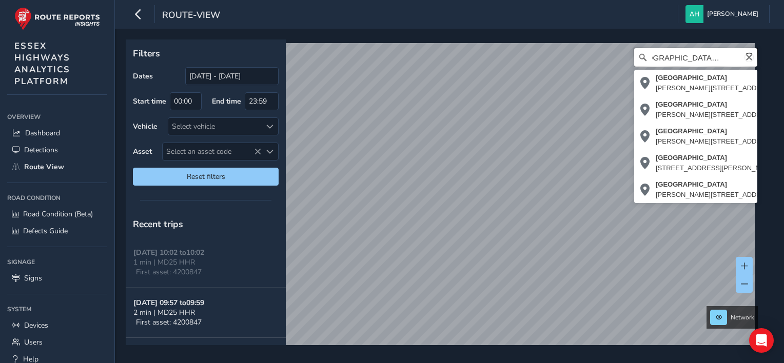
scroll to position [0, 23]
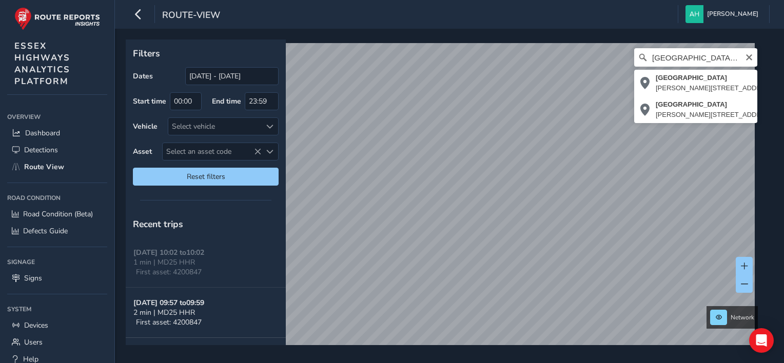
type input "[STREET_ADDRESS][PERSON_NAME][PERSON_NAME]"
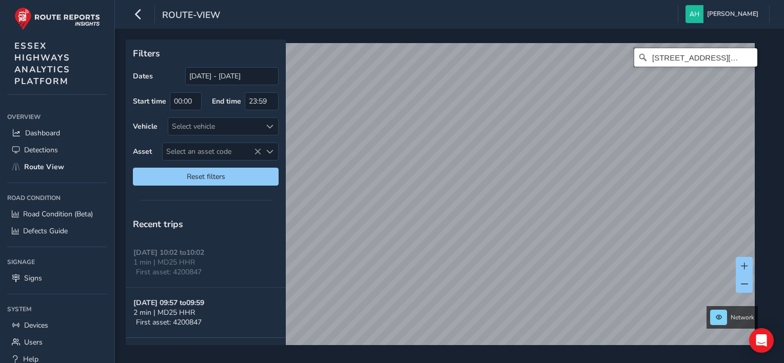
scroll to position [0, 0]
click at [743, 282] on span at bounding box center [744, 284] width 7 height 7
click at [746, 58] on icon "Clear" at bounding box center [749, 57] width 6 height 6
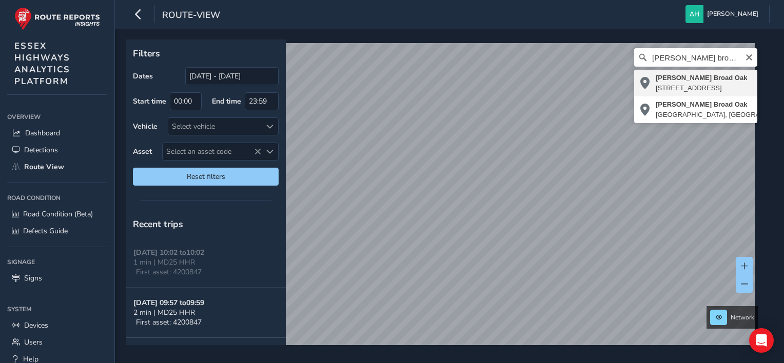
type input "[PERSON_NAME][STREET_ADDRESS]"
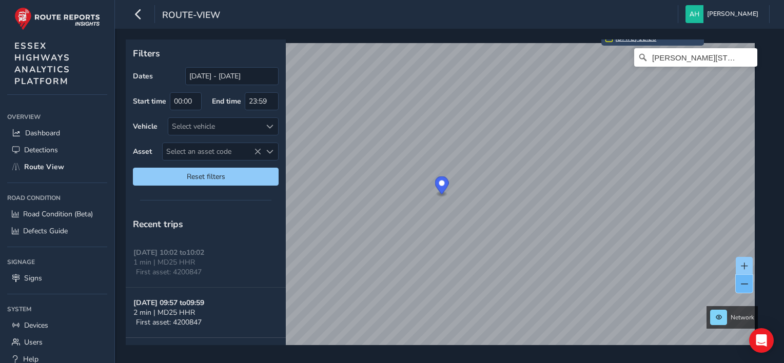
click at [741, 289] on button at bounding box center [744, 284] width 17 height 18
